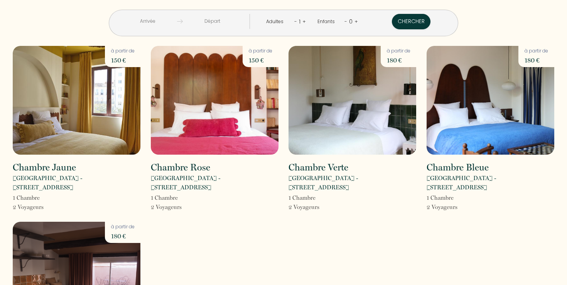
click at [177, 21] on input "text" at bounding box center [147, 21] width 59 height 15
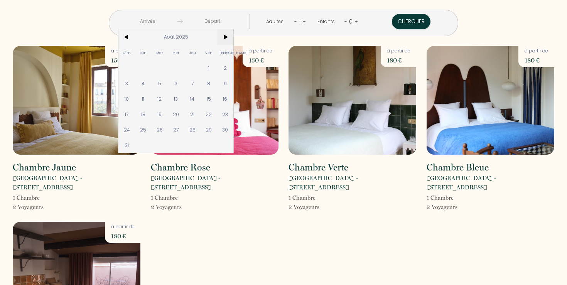
click at [234, 34] on span ">" at bounding box center [225, 36] width 17 height 15
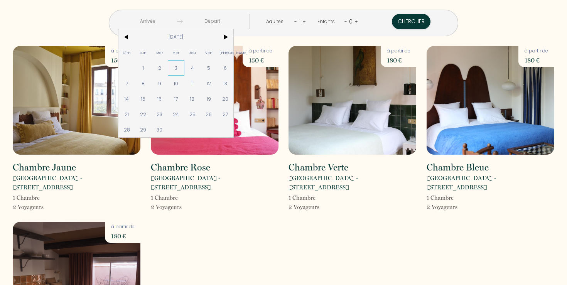
click at [184, 65] on span "3" at bounding box center [176, 67] width 17 height 15
type input "[DATE]"
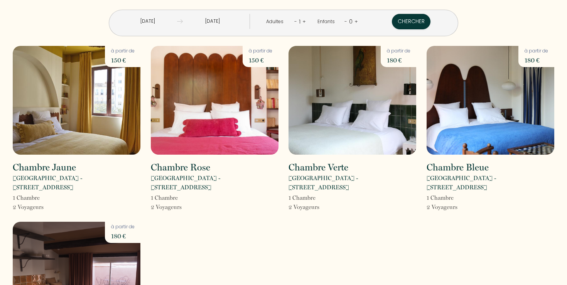
click at [237, 21] on input "[DATE]" at bounding box center [212, 21] width 59 height 15
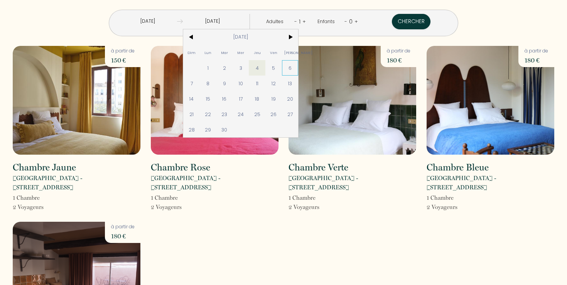
click at [298, 66] on span "6" at bounding box center [290, 67] width 17 height 15
type input "[DATE]"
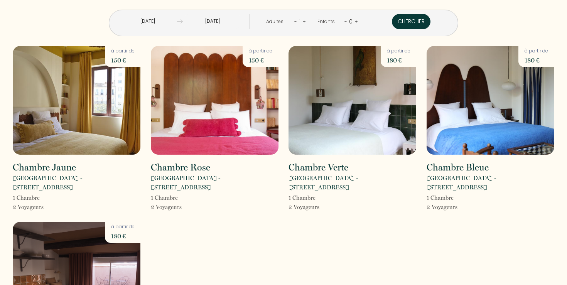
click at [392, 26] on button "Chercher" at bounding box center [411, 21] width 39 height 15
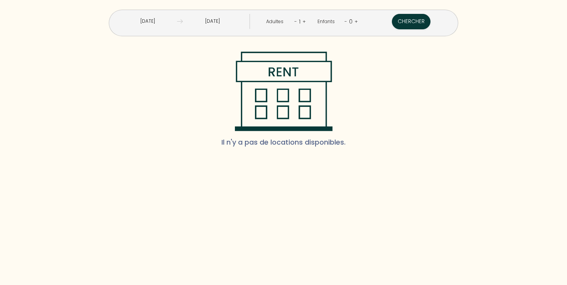
click at [177, 21] on input "[DATE]" at bounding box center [147, 21] width 59 height 15
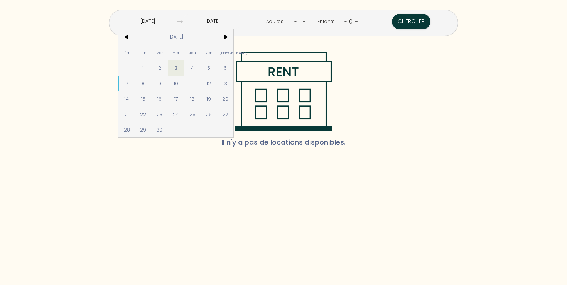
click at [135, 84] on span "7" at bounding box center [126, 83] width 17 height 15
type input "[DATE]"
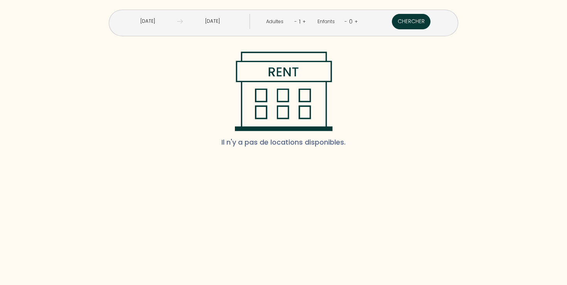
click at [392, 24] on button "Chercher" at bounding box center [411, 21] width 39 height 15
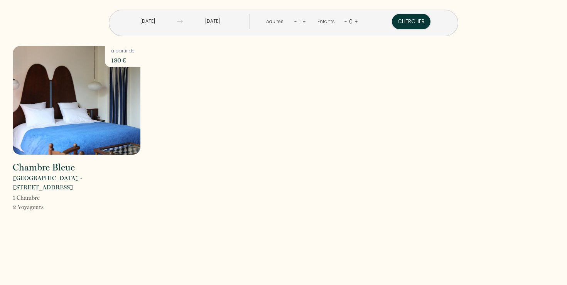
click at [172, 20] on input "[DATE]" at bounding box center [147, 21] width 59 height 15
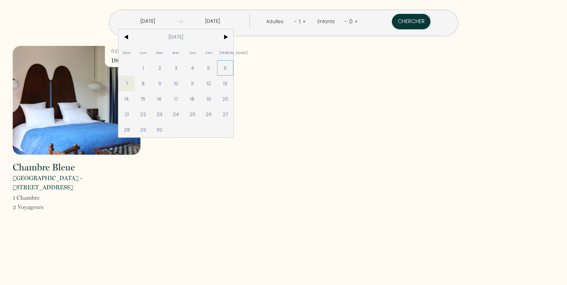
click at [234, 71] on span "6" at bounding box center [225, 67] width 17 height 15
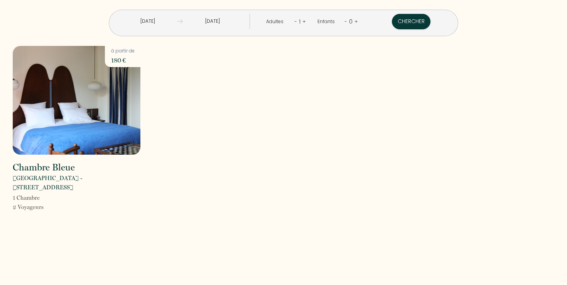
click at [212, 16] on input "[DATE]" at bounding box center [212, 21] width 59 height 15
click at [392, 22] on button "Chercher" at bounding box center [411, 21] width 39 height 15
click at [235, 23] on input "[DATE]" at bounding box center [212, 21] width 59 height 15
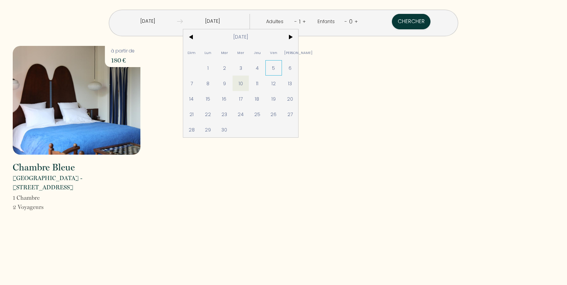
click at [282, 64] on span "5" at bounding box center [273, 67] width 17 height 15
type input "[DATE]"
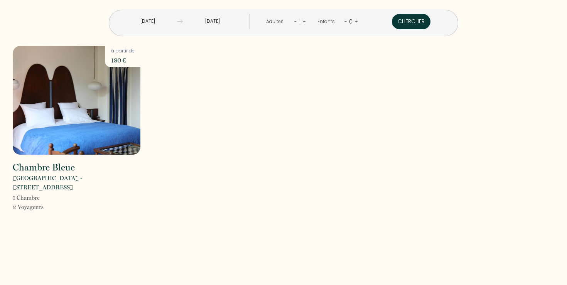
click at [392, 20] on button "Chercher" at bounding box center [411, 21] width 39 height 15
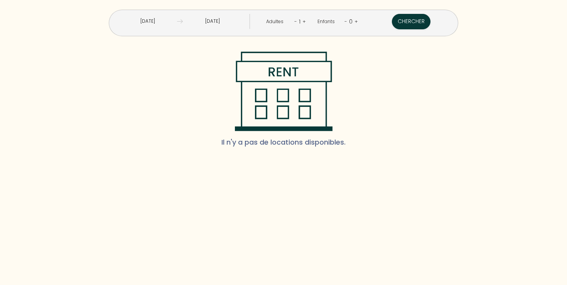
click at [219, 21] on input "[DATE]" at bounding box center [212, 21] width 59 height 15
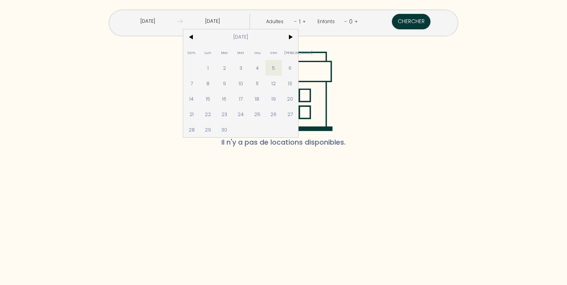
click at [172, 29] on div "[DATE] < [DATE] > Dim Lun Mar Mer Jeu Ven Sam 1 2 3 4 5 6 7 8 9 10 11 12 13 14 …" at bounding box center [184, 23] width 142 height 18
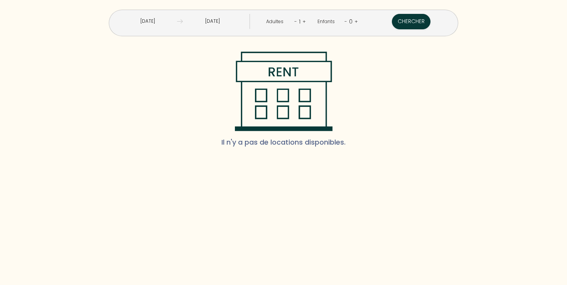
click at [177, 22] on input "[DATE]" at bounding box center [147, 21] width 59 height 15
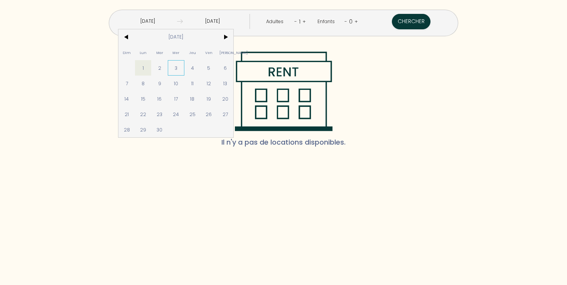
click at [184, 68] on span "3" at bounding box center [176, 67] width 17 height 15
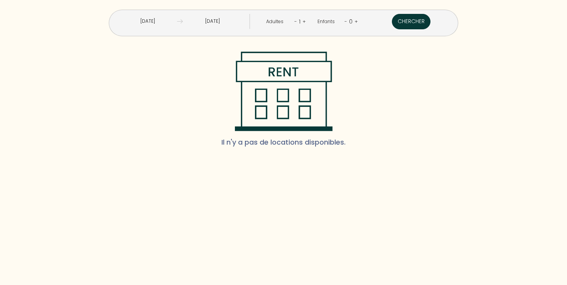
click at [392, 17] on button "Chercher" at bounding box center [411, 21] width 39 height 15
click at [177, 24] on input "[DATE]" at bounding box center [147, 21] width 59 height 15
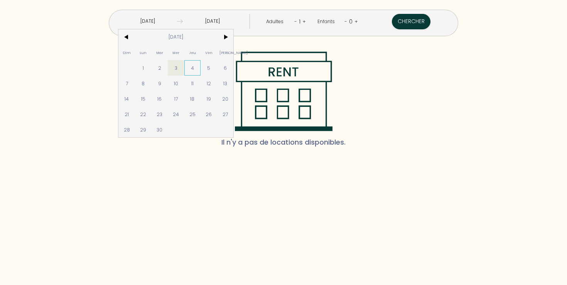
click at [201, 67] on span "4" at bounding box center [192, 67] width 17 height 15
type input "[DATE]"
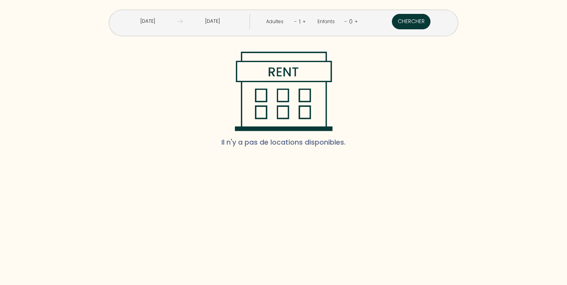
click at [392, 19] on button "Chercher" at bounding box center [411, 21] width 39 height 15
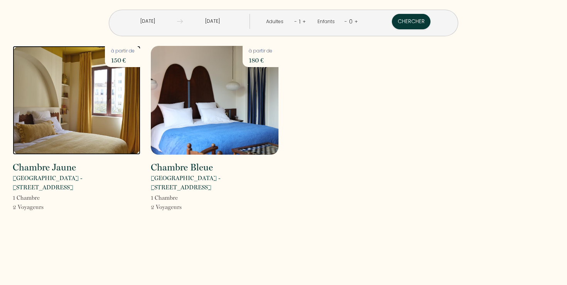
click at [104, 91] on img at bounding box center [77, 100] width 128 height 109
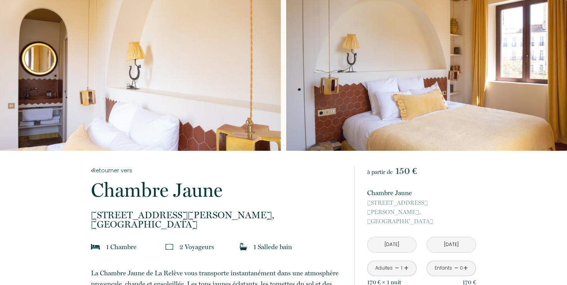
scroll to position [0, 0]
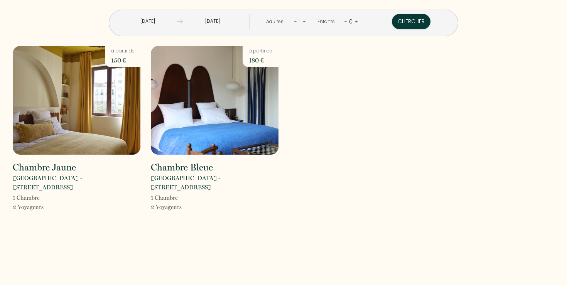
click at [177, 16] on input "[DATE]" at bounding box center [147, 21] width 59 height 15
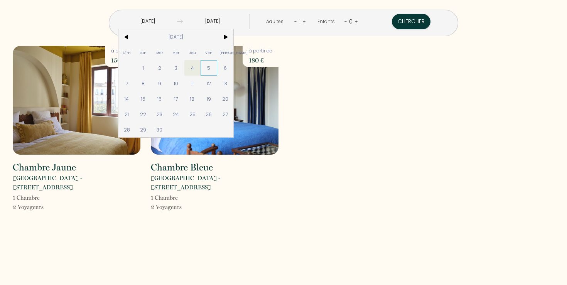
click at [217, 72] on span "5" at bounding box center [208, 67] width 17 height 15
type input "[DATE]"
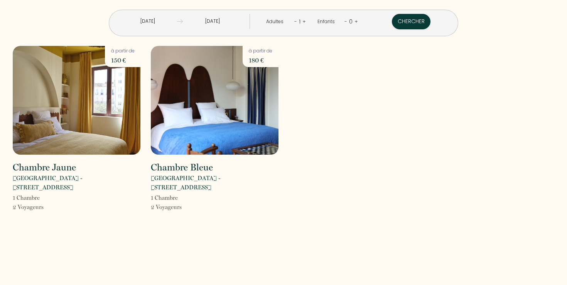
click at [177, 18] on input "[DATE]" at bounding box center [147, 21] width 59 height 15
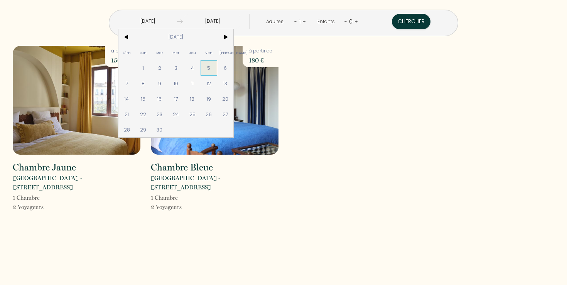
click at [217, 61] on span "5" at bounding box center [208, 67] width 17 height 15
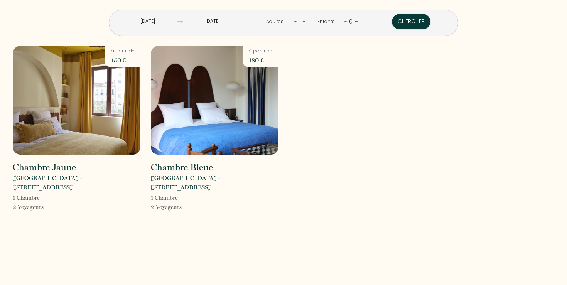
click at [177, 24] on input "[DATE]" at bounding box center [147, 21] width 59 height 15
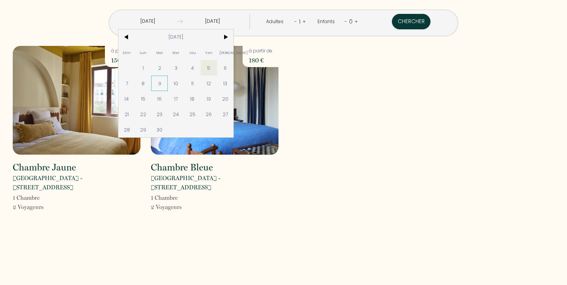
click at [168, 84] on span "9" at bounding box center [159, 83] width 17 height 15
type input "[DATE]"
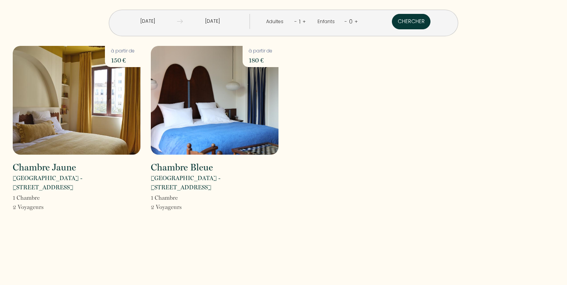
click at [392, 22] on button "Chercher" at bounding box center [411, 21] width 39 height 15
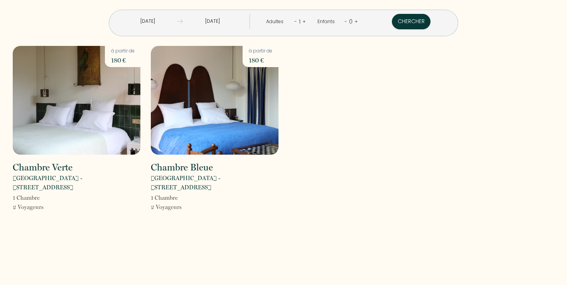
click at [177, 17] on input "[DATE]" at bounding box center [147, 21] width 59 height 15
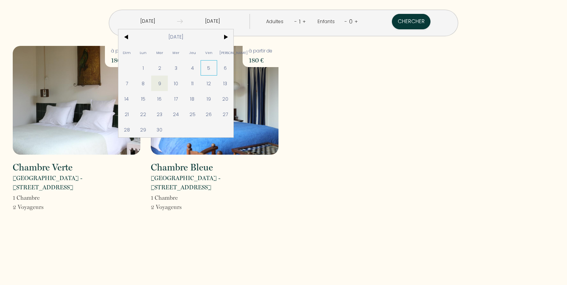
click at [217, 69] on span "5" at bounding box center [208, 67] width 17 height 15
type input "[DATE]"
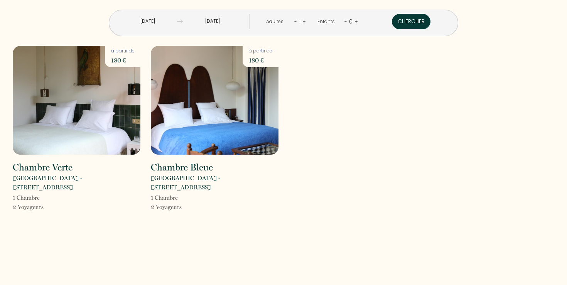
click at [392, 27] on button "Chercher" at bounding box center [411, 21] width 39 height 15
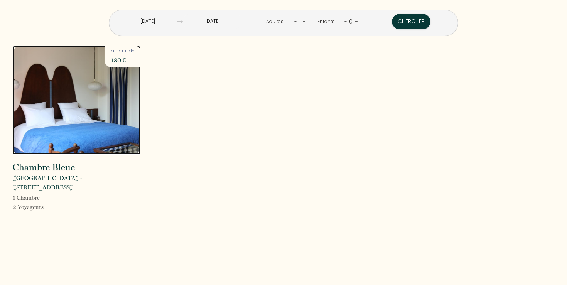
click at [89, 95] on img at bounding box center [77, 100] width 128 height 109
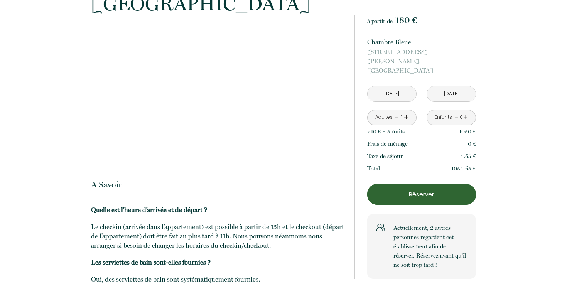
scroll to position [716, 0]
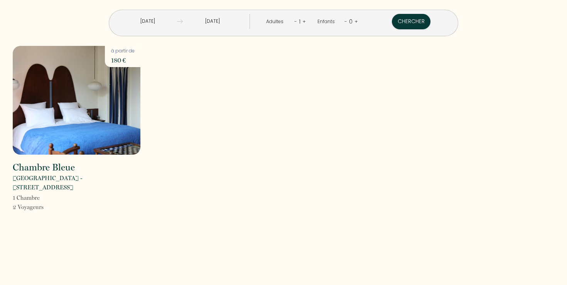
click at [177, 24] on input "[DATE]" at bounding box center [147, 21] width 59 height 15
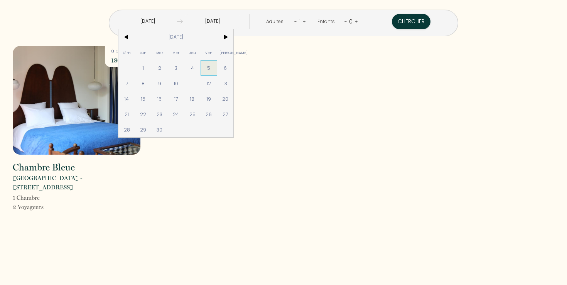
click at [217, 71] on span "5" at bounding box center [208, 67] width 17 height 15
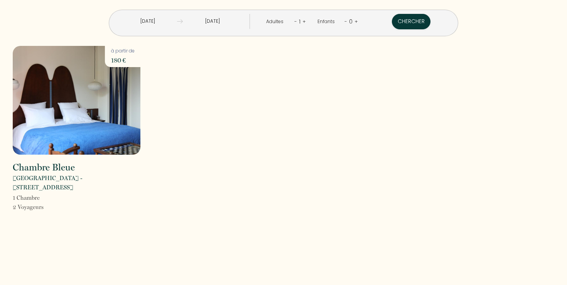
click at [231, 25] on input "[DATE]" at bounding box center [212, 21] width 59 height 15
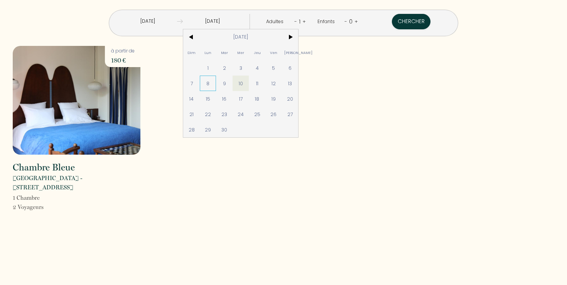
click at [216, 85] on span "8" at bounding box center [208, 83] width 17 height 15
type input "[DATE]"
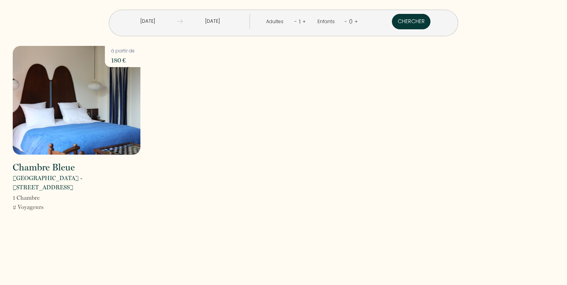
click at [392, 27] on button "Chercher" at bounding box center [411, 21] width 39 height 15
click at [177, 25] on input "[DATE]" at bounding box center [147, 21] width 59 height 15
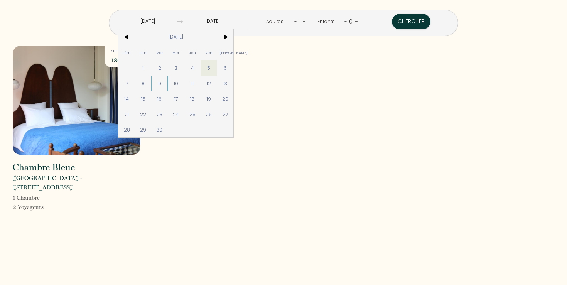
click at [168, 83] on span "9" at bounding box center [159, 83] width 17 height 15
type input "[DATE]"
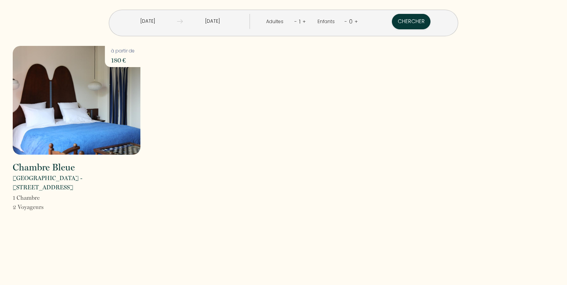
click at [227, 22] on input "[DATE]" at bounding box center [212, 21] width 59 height 15
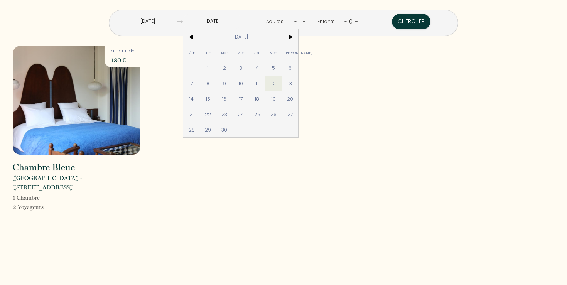
click at [265, 86] on span "11" at bounding box center [257, 83] width 17 height 15
type input "[DATE]"
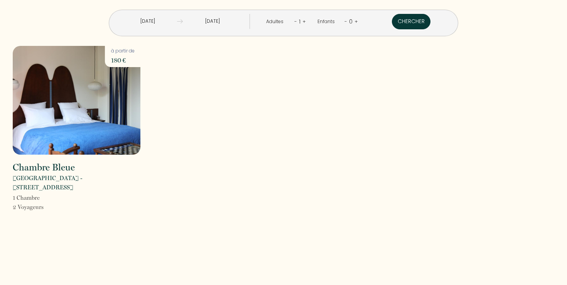
click at [392, 22] on button "Chercher" at bounding box center [411, 21] width 39 height 15
click at [177, 23] on input "[DATE]" at bounding box center [147, 21] width 59 height 15
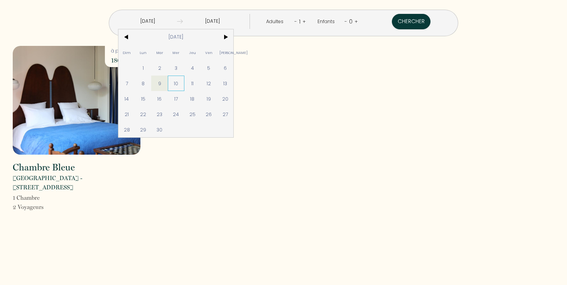
click at [184, 77] on span "10" at bounding box center [176, 83] width 17 height 15
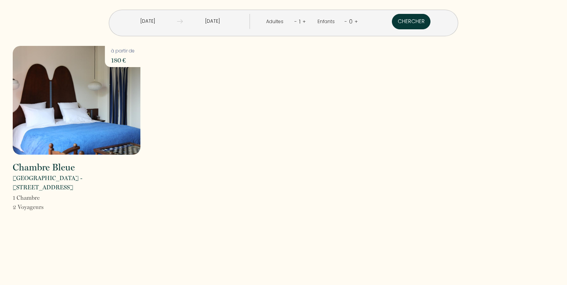
click at [392, 23] on button "Chercher" at bounding box center [411, 21] width 39 height 15
click at [177, 20] on input "[DATE]" at bounding box center [147, 21] width 59 height 15
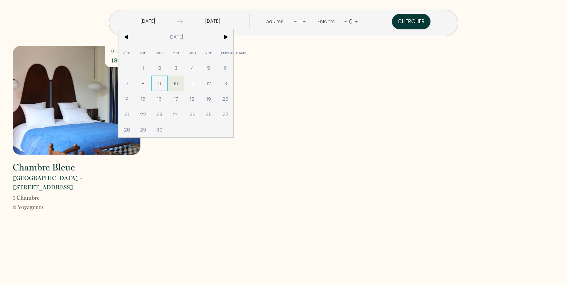
click at [168, 81] on span "9" at bounding box center [159, 83] width 17 height 15
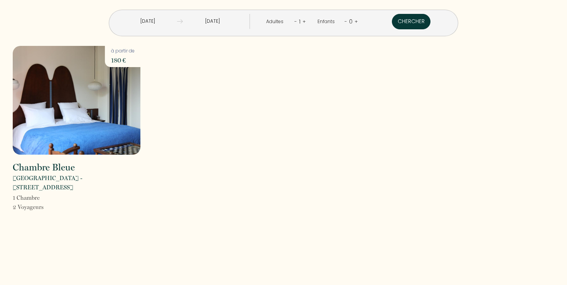
click at [392, 21] on button "Chercher" at bounding box center [411, 21] width 39 height 15
click at [175, 26] on input "[DATE]" at bounding box center [147, 21] width 59 height 15
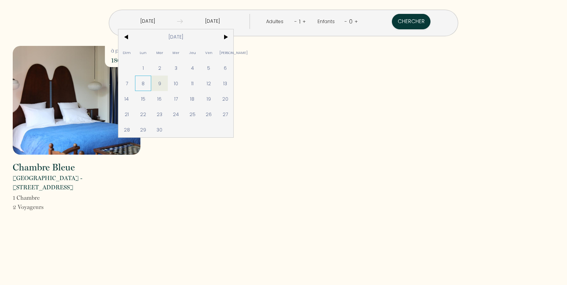
drag, startPoint x: 185, startPoint y: 74, endPoint x: 186, endPoint y: 81, distance: 7.5
click at [186, 81] on div "Dim Lun Mar Mer Jeu Ven Sam 1 2 3 4 5 6 7 8 9 10 11 12 13 14 15 16 17 18 19 20 …" at bounding box center [175, 83] width 115 height 108
click at [151, 81] on span "8" at bounding box center [143, 83] width 17 height 15
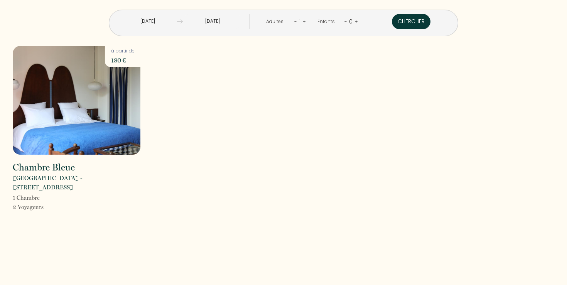
click at [392, 21] on button "Chercher" at bounding box center [411, 21] width 39 height 15
click at [177, 20] on input "[DATE]" at bounding box center [147, 21] width 59 height 15
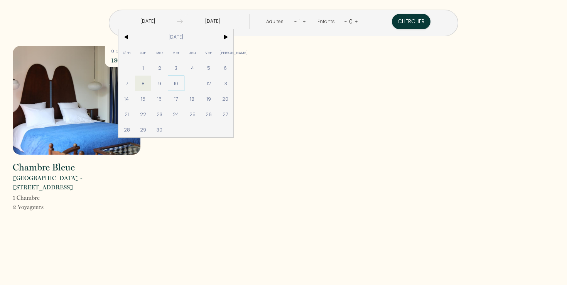
click at [184, 81] on span "10" at bounding box center [176, 83] width 17 height 15
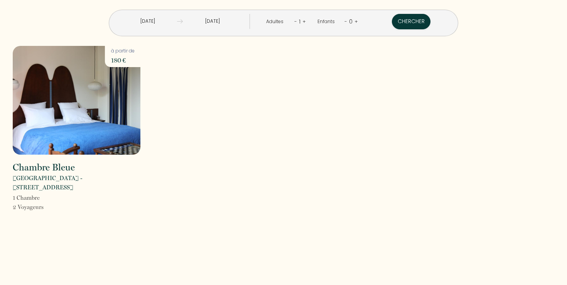
click at [177, 26] on input "[DATE]" at bounding box center [147, 21] width 59 height 15
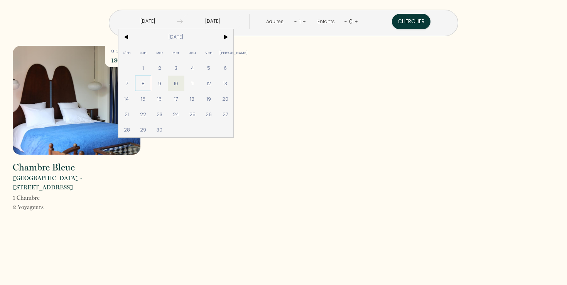
click at [151, 79] on span "8" at bounding box center [143, 83] width 17 height 15
type input "[DATE]"
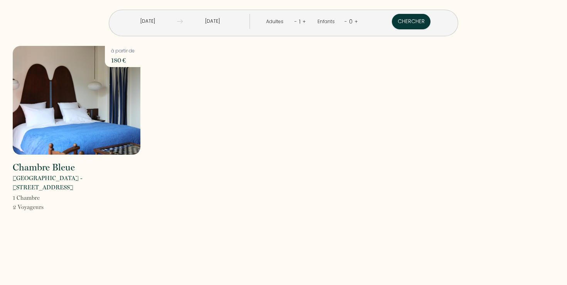
click at [177, 19] on input "[DATE]" at bounding box center [147, 21] width 59 height 15
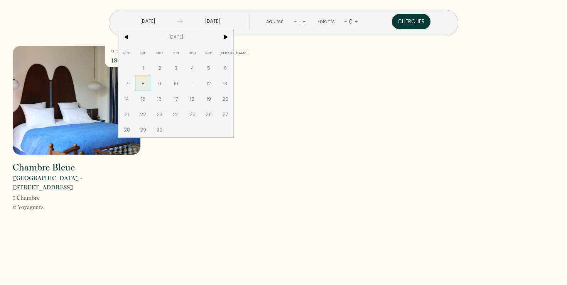
click at [151, 79] on span "8" at bounding box center [143, 83] width 17 height 15
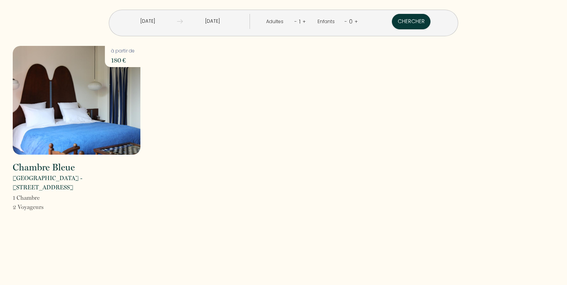
click at [227, 24] on input "[DATE]" at bounding box center [212, 21] width 59 height 15
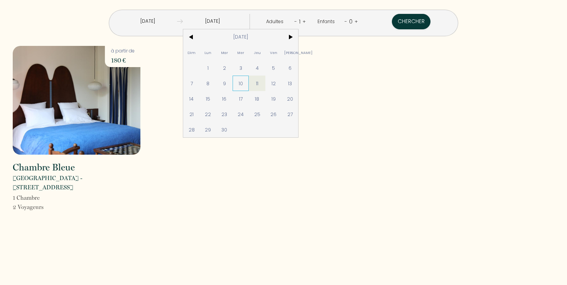
click at [249, 85] on span "10" at bounding box center [240, 83] width 17 height 15
type input "[DATE]"
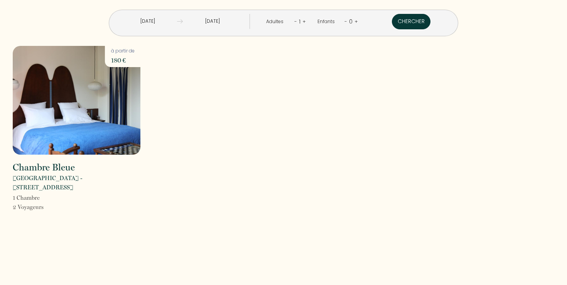
click at [392, 25] on button "Chercher" at bounding box center [411, 21] width 39 height 15
click at [177, 26] on input "[DATE]" at bounding box center [147, 21] width 59 height 15
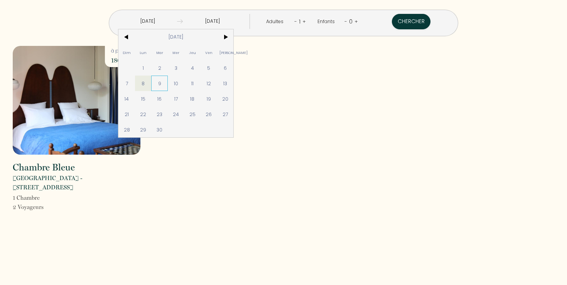
click at [168, 83] on span "9" at bounding box center [159, 83] width 17 height 15
type input "[DATE]"
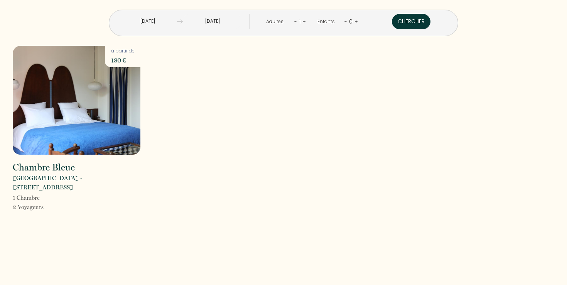
click at [392, 20] on button "Chercher" at bounding box center [411, 21] width 39 height 15
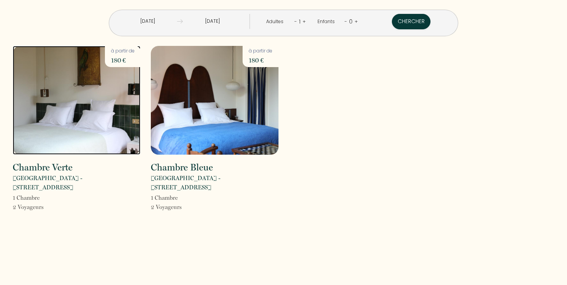
click at [133, 104] on img at bounding box center [77, 100] width 128 height 109
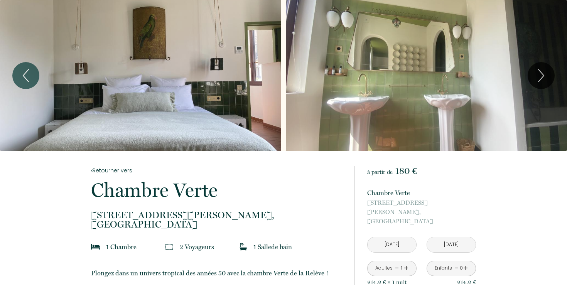
click at [224, 148] on div "Slideshow" at bounding box center [140, 75] width 281 height 151
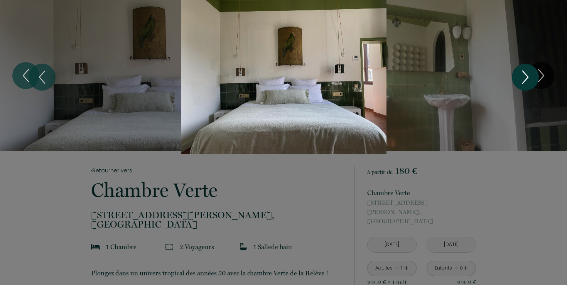
click at [517, 74] on icon "Next" at bounding box center [525, 77] width 16 height 23
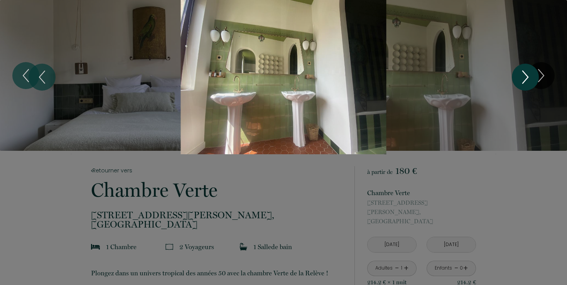
click at [517, 74] on icon "Next" at bounding box center [525, 77] width 16 height 23
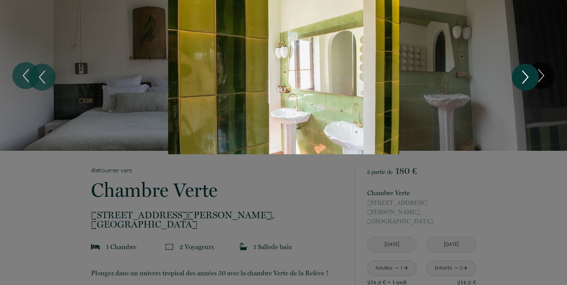
click at [517, 74] on icon "Next" at bounding box center [525, 77] width 16 height 23
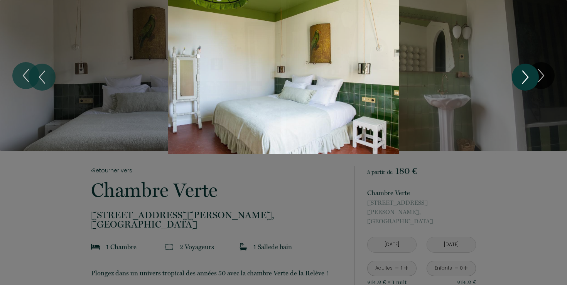
click at [517, 74] on icon "Next" at bounding box center [525, 77] width 16 height 23
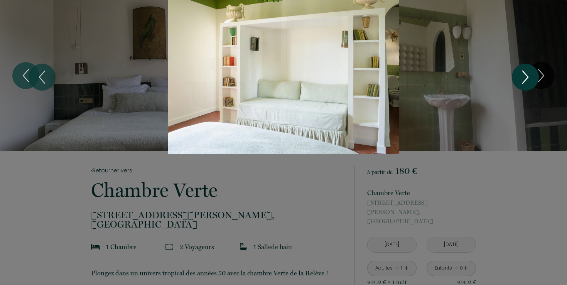
click at [517, 74] on icon "Next" at bounding box center [525, 77] width 16 height 23
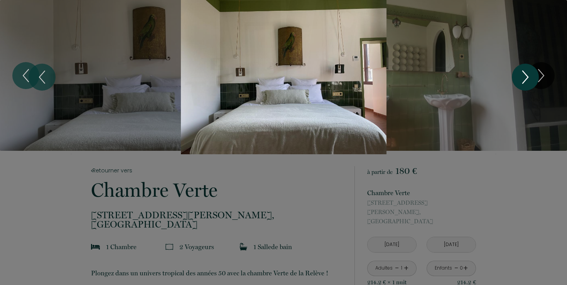
click at [517, 74] on icon "Next" at bounding box center [525, 77] width 16 height 23
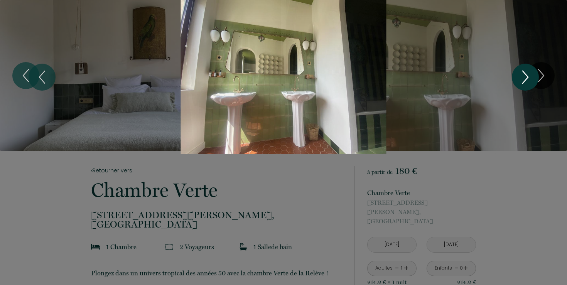
click at [517, 74] on icon "Next" at bounding box center [525, 77] width 16 height 23
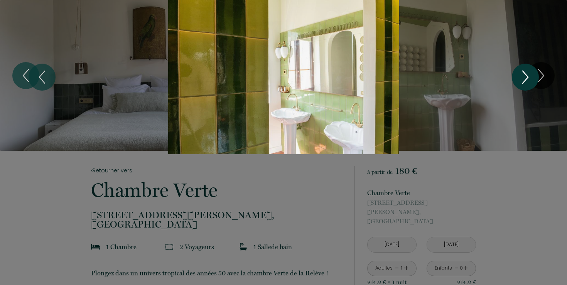
click at [517, 74] on icon "Next" at bounding box center [525, 77] width 16 height 23
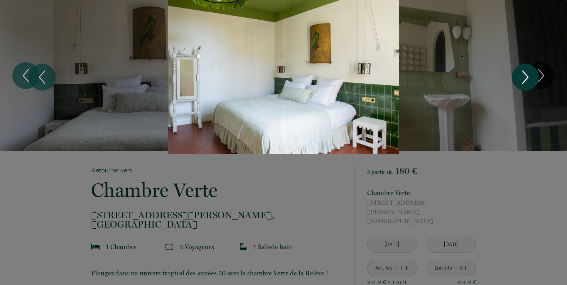
click at [517, 74] on icon "Next" at bounding box center [525, 77] width 16 height 23
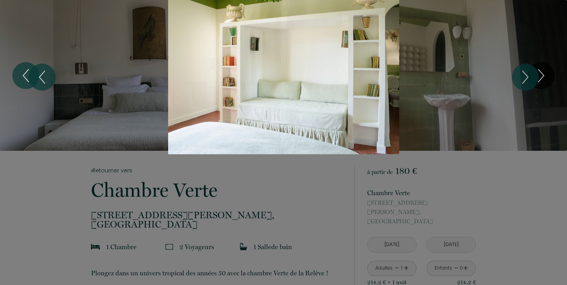
click at [499, 31] on div "1 2 3 4 5" at bounding box center [283, 77] width 567 height 154
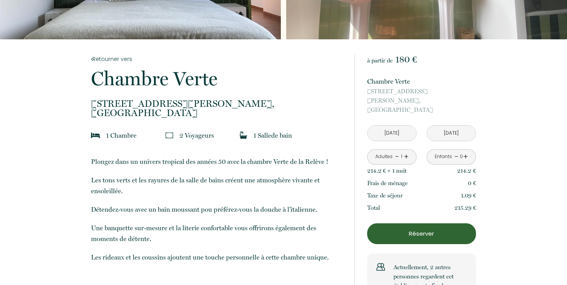
scroll to position [113, 0]
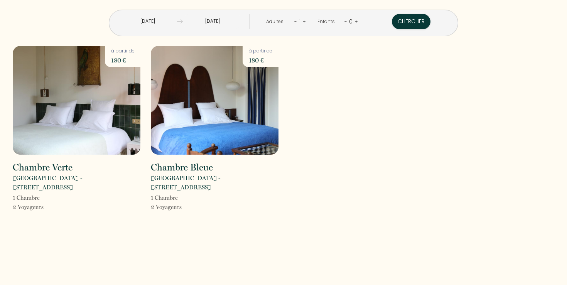
click at [177, 26] on input "[DATE]" at bounding box center [147, 21] width 59 height 15
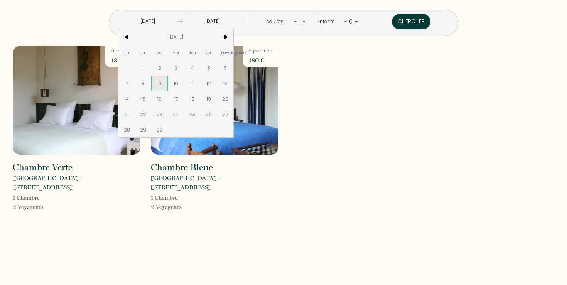
click at [168, 86] on span "9" at bounding box center [159, 83] width 17 height 15
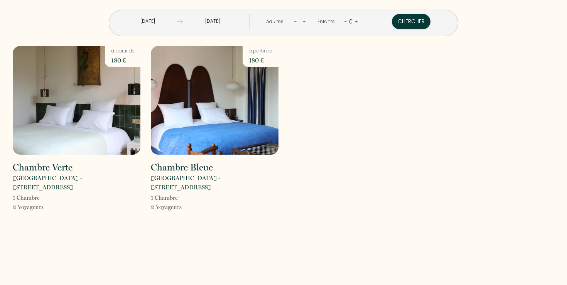
click at [227, 29] on div "[DATE] < [DATE] > Dim Lun Mar Mer Jeu Ven Sam 1 2 3 4 5 6 7 8 9 10 11 12 13 14 …" at bounding box center [184, 23] width 142 height 18
click at [227, 17] on input "[DATE]" at bounding box center [212, 21] width 59 height 15
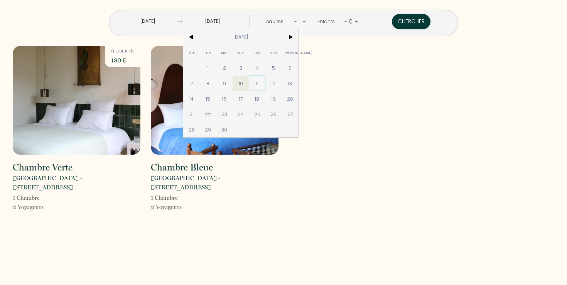
click at [265, 84] on span "11" at bounding box center [257, 83] width 17 height 15
type input "[DATE]"
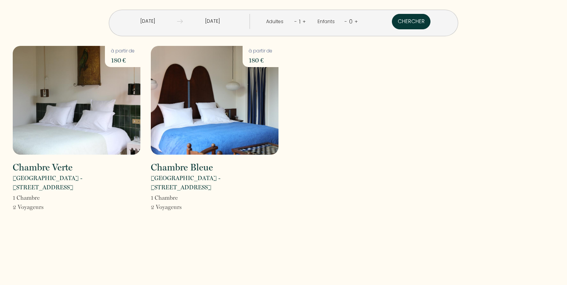
click at [392, 20] on button "Chercher" at bounding box center [411, 21] width 39 height 15
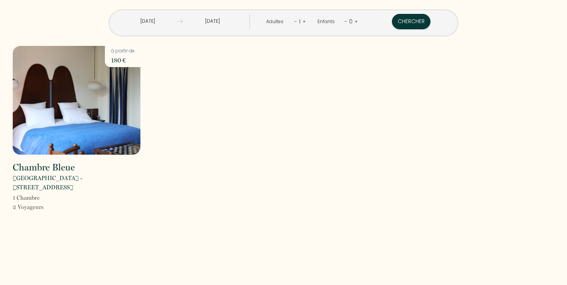
click at [177, 28] on input "[DATE]" at bounding box center [147, 21] width 59 height 15
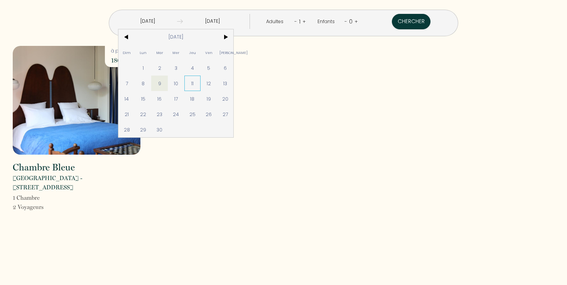
click at [201, 83] on span "11" at bounding box center [192, 83] width 17 height 15
type input "[DATE]"
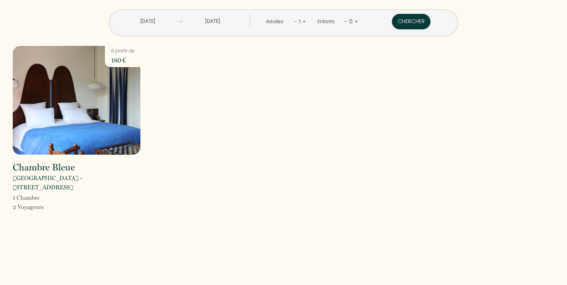
click at [218, 21] on input "[DATE]" at bounding box center [212, 21] width 59 height 15
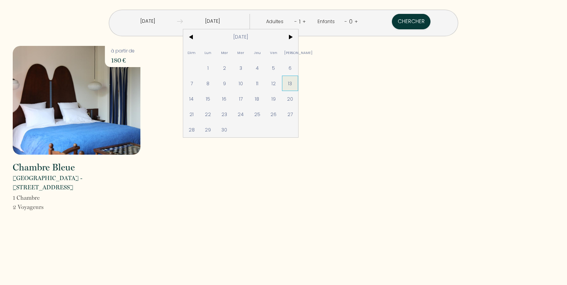
click at [298, 82] on span "13" at bounding box center [290, 83] width 17 height 15
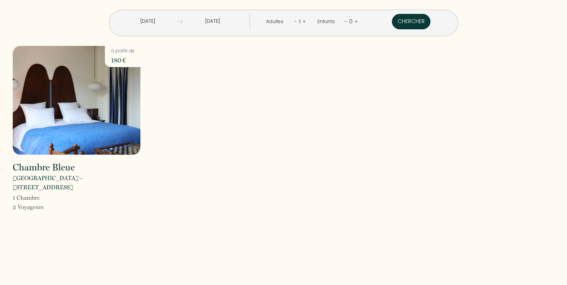
click at [392, 25] on button "Chercher" at bounding box center [411, 21] width 39 height 15
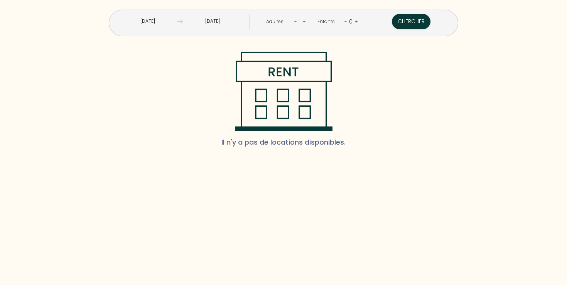
click at [173, 24] on input "[DATE]" at bounding box center [147, 21] width 59 height 15
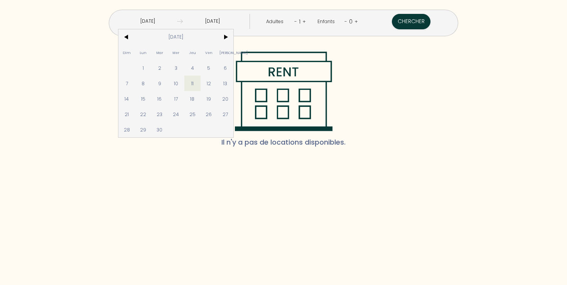
click at [378, 71] on div "Il n'y a pas de locations disponibles." at bounding box center [283, 103] width 551 height 102
